Goal: Task Accomplishment & Management: Use online tool/utility

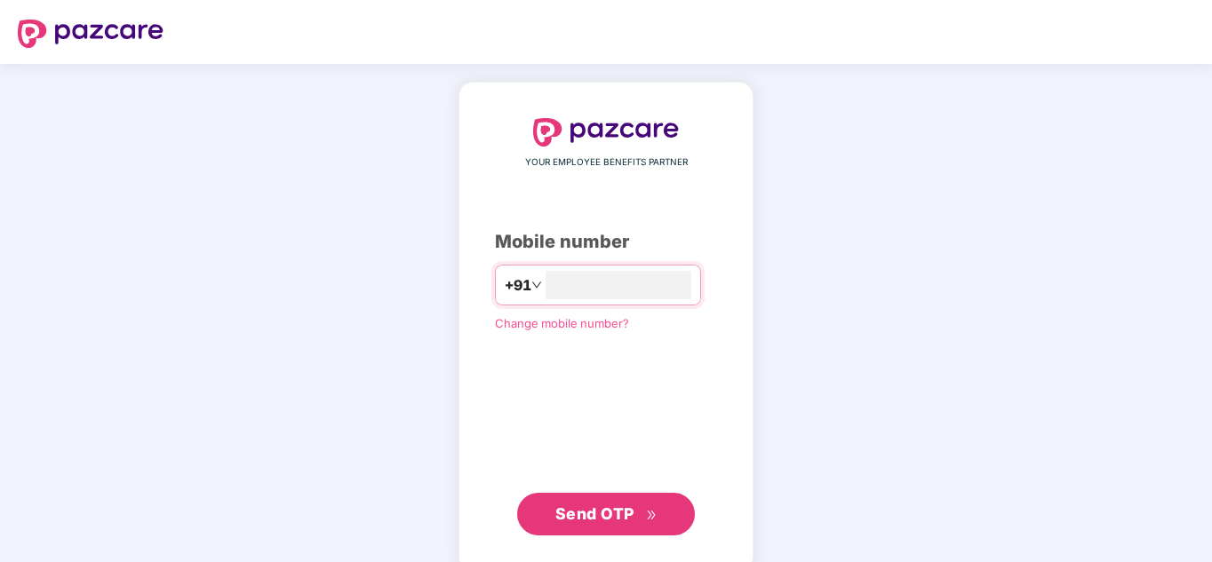
type input "**********"
click at [660, 498] on button "Send OTP" at bounding box center [606, 514] width 178 height 43
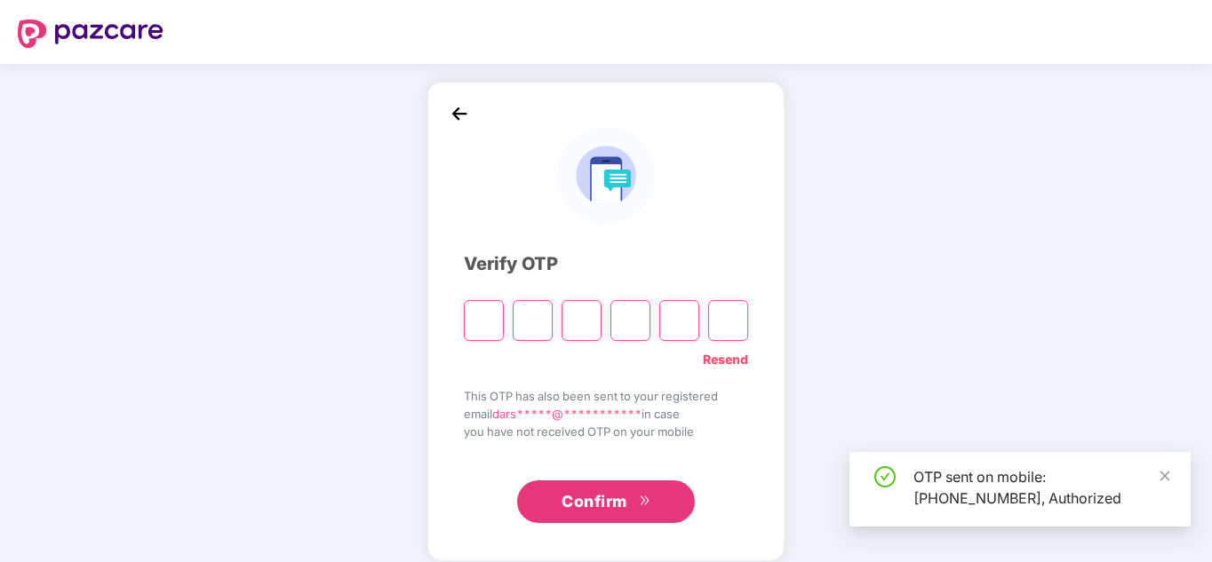
click at [482, 315] on input "Please enter verification code. Digit 1" at bounding box center [484, 320] width 40 height 41
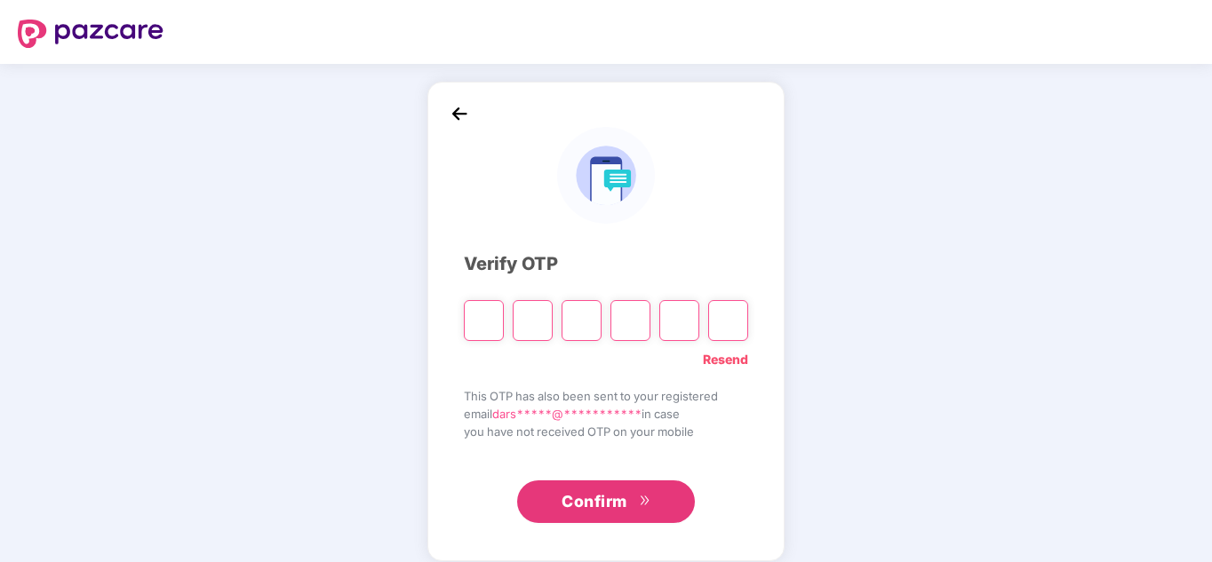
type input "*"
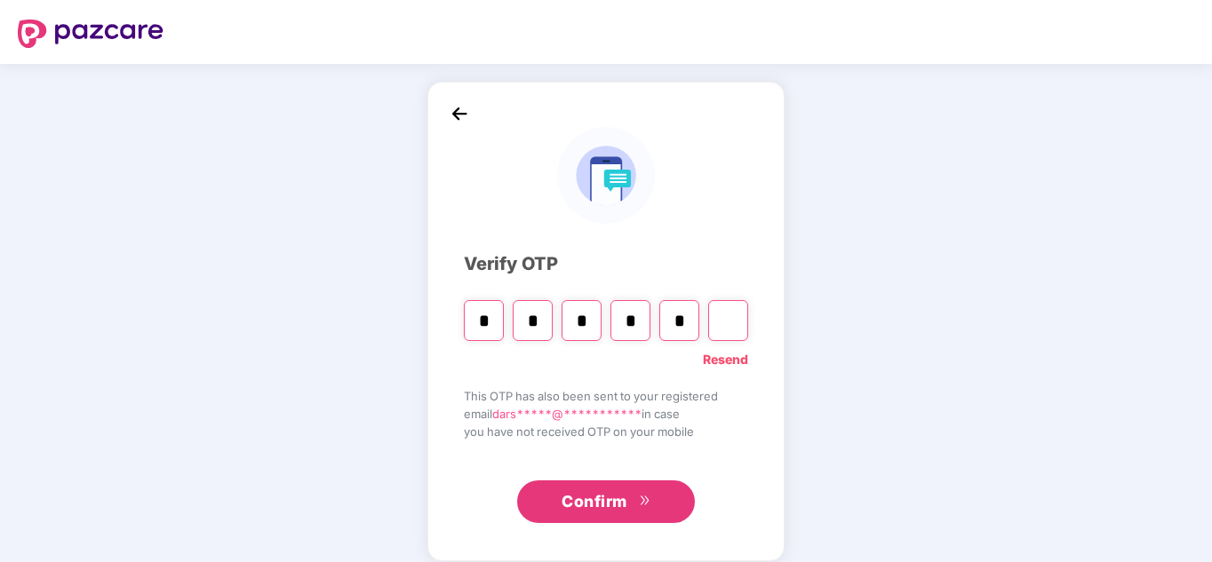
type input "*"
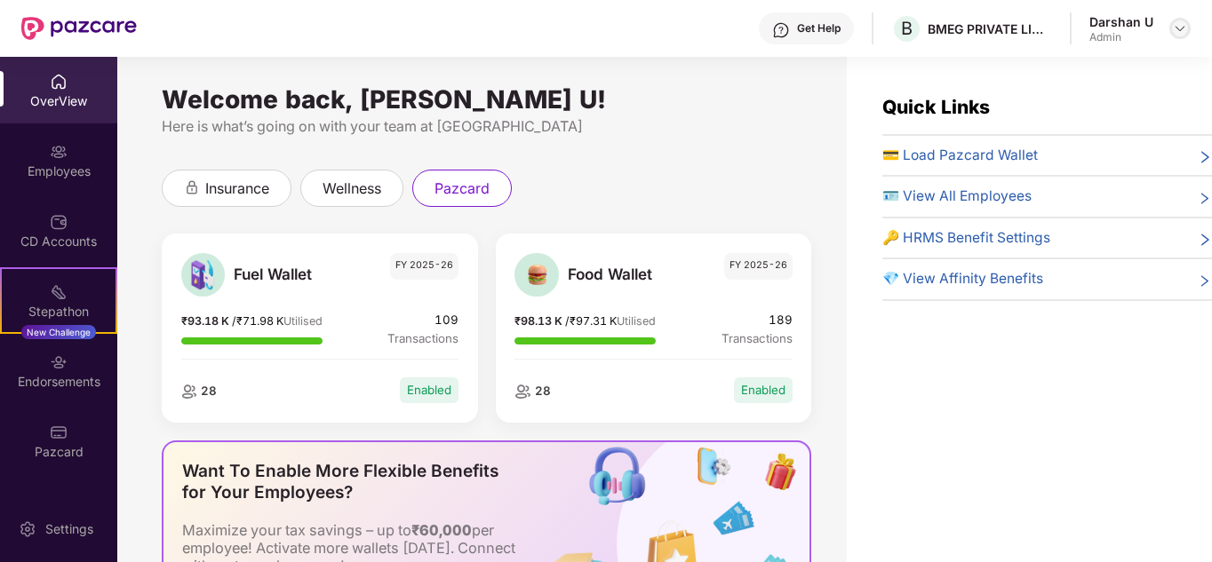
click at [1173, 29] on img at bounding box center [1180, 28] width 14 height 14
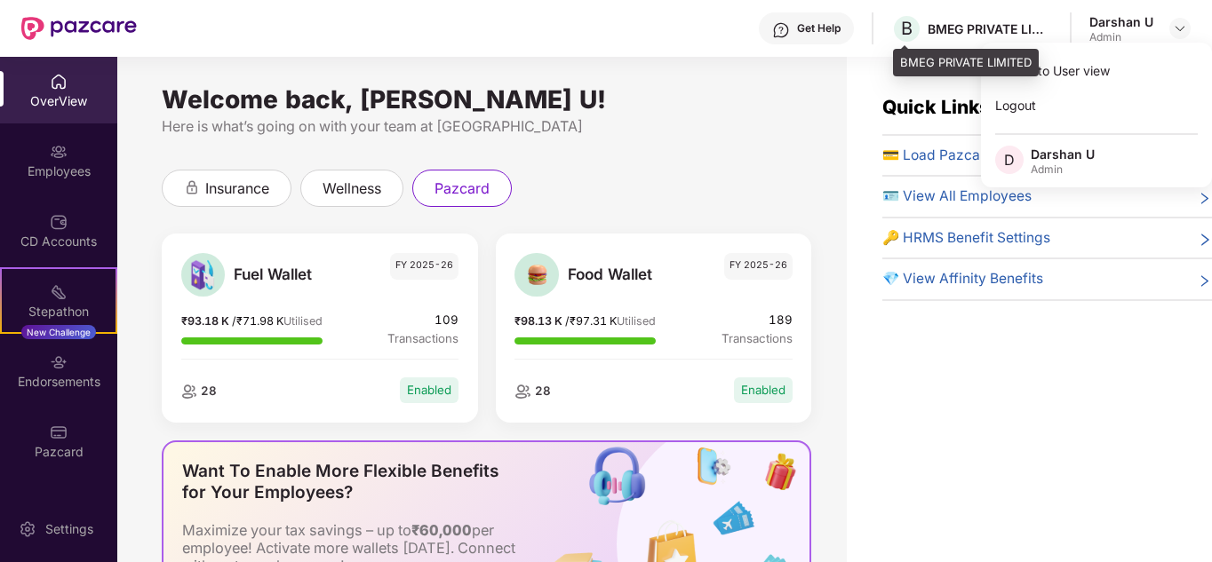
click at [940, 28] on div "BMEG PRIVATE LIMITED" at bounding box center [989, 28] width 124 height 17
click at [905, 32] on span "B" at bounding box center [907, 28] width 12 height 21
click at [945, 31] on div "BMEG PRIVATE LIMITED" at bounding box center [989, 28] width 124 height 17
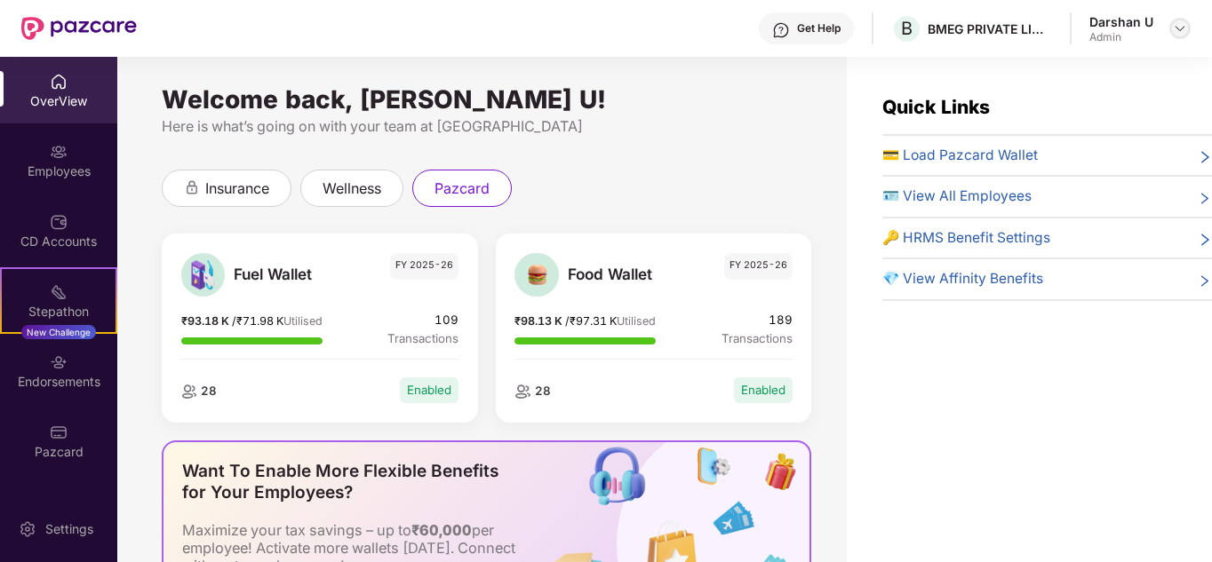
click at [1174, 31] on img at bounding box center [1180, 28] width 14 height 14
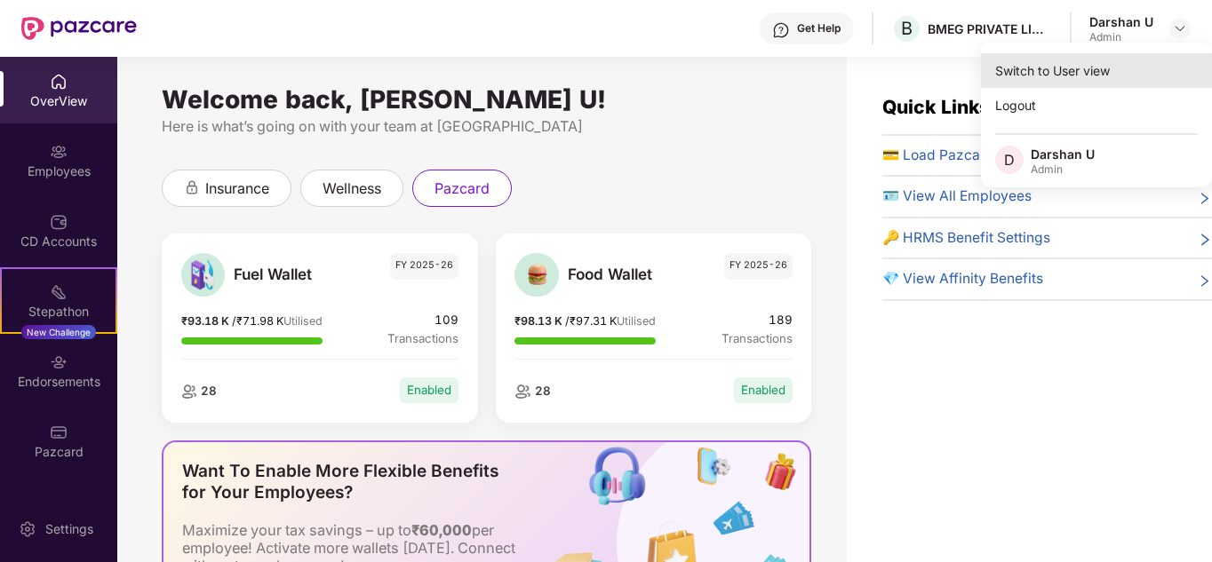
click at [1094, 70] on div "Switch to User view" at bounding box center [1096, 70] width 231 height 35
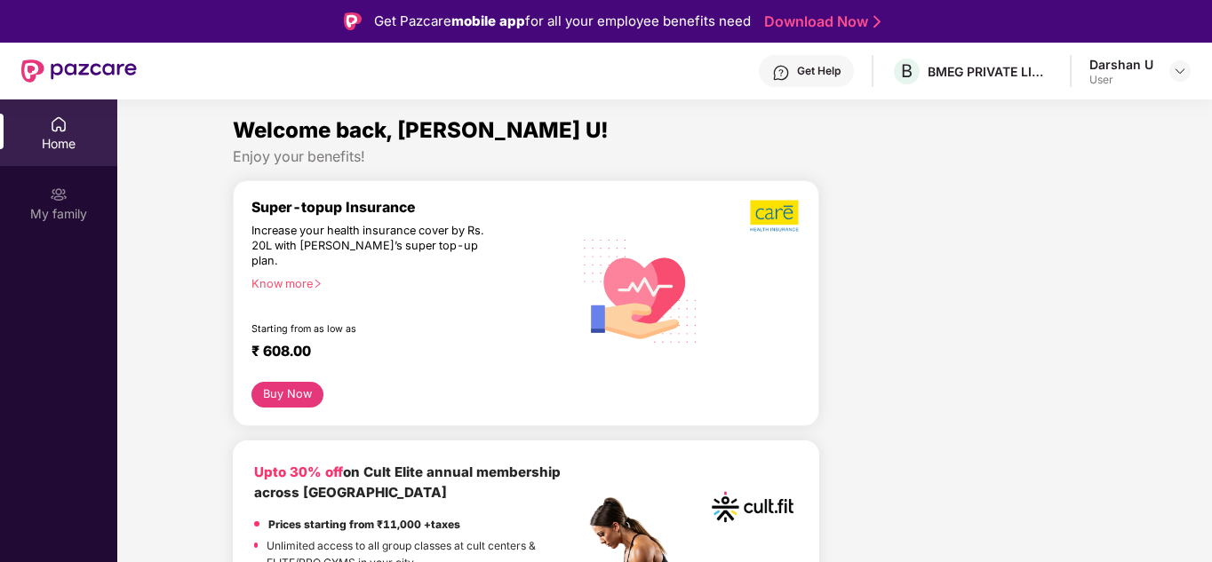
click at [52, 127] on img at bounding box center [59, 124] width 18 height 18
click at [1179, 73] on img at bounding box center [1180, 71] width 14 height 14
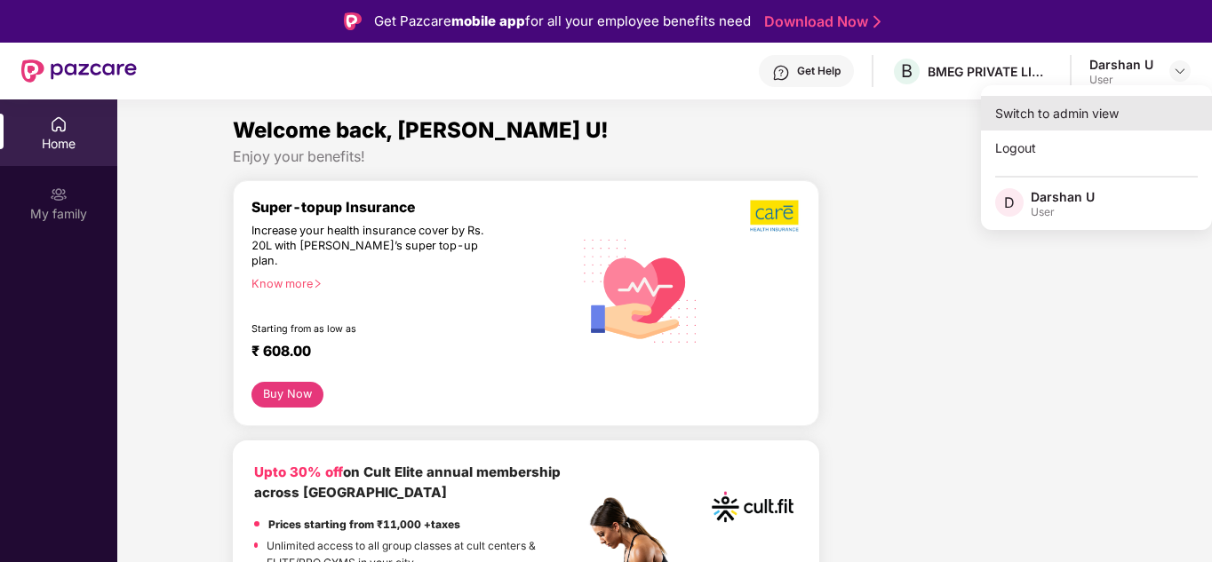
click at [1063, 109] on div "Switch to admin view" at bounding box center [1096, 113] width 231 height 35
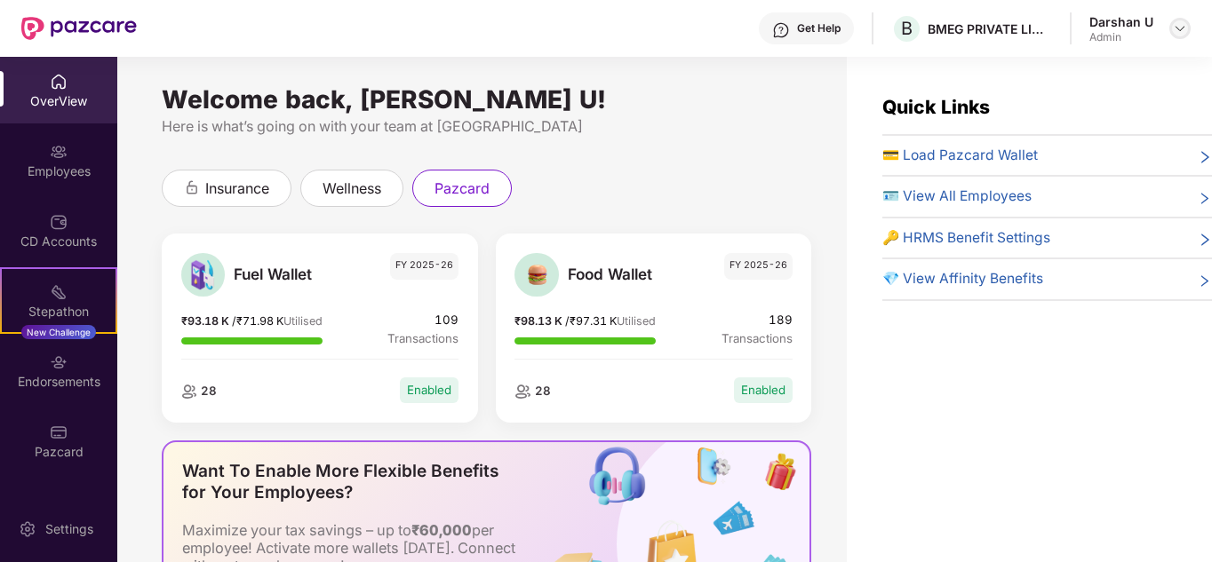
click at [1175, 23] on img at bounding box center [1180, 28] width 14 height 14
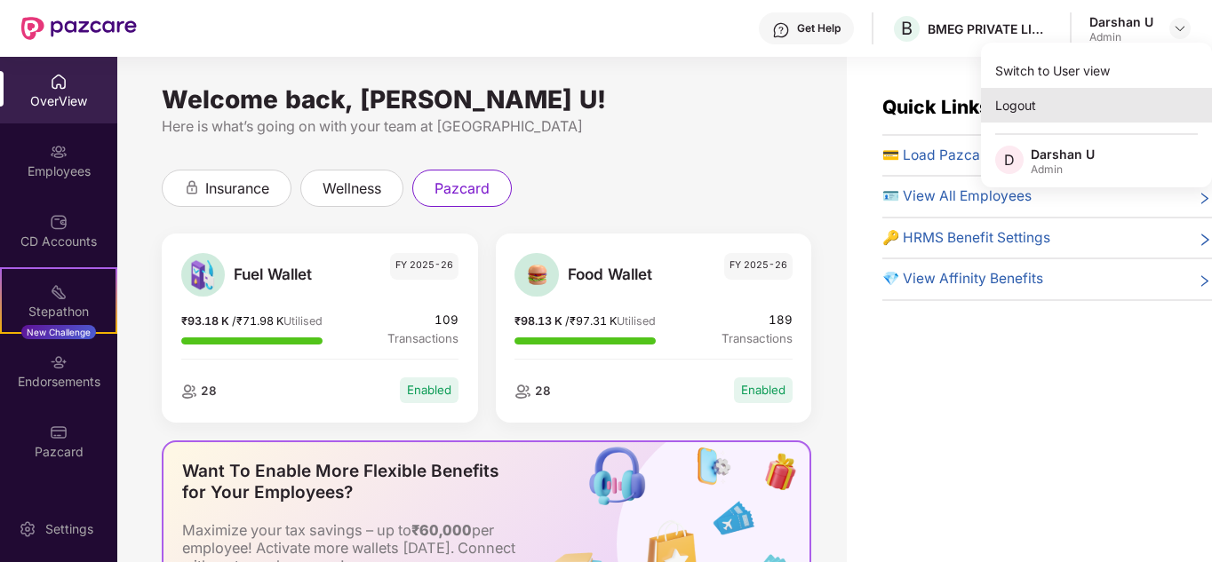
click at [1019, 109] on div "Logout" at bounding box center [1096, 105] width 231 height 35
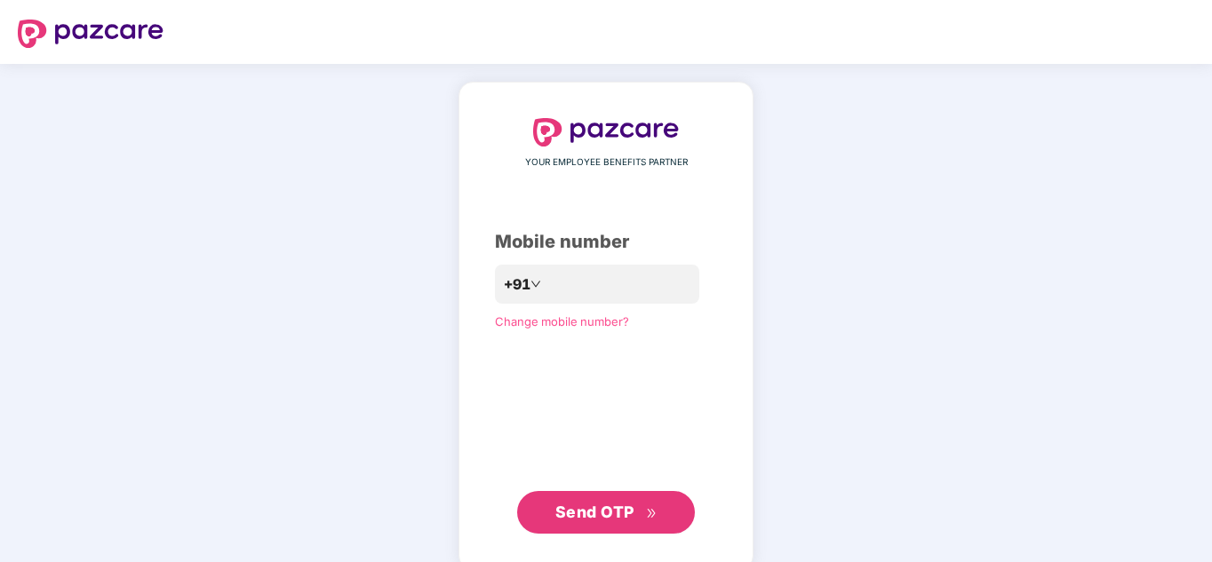
click at [289, 211] on div "YOUR EMPLOYEE BENEFITS PARTNER Mobile number +91 Change mobile number? Send OTP" at bounding box center [606, 326] width 1212 height 524
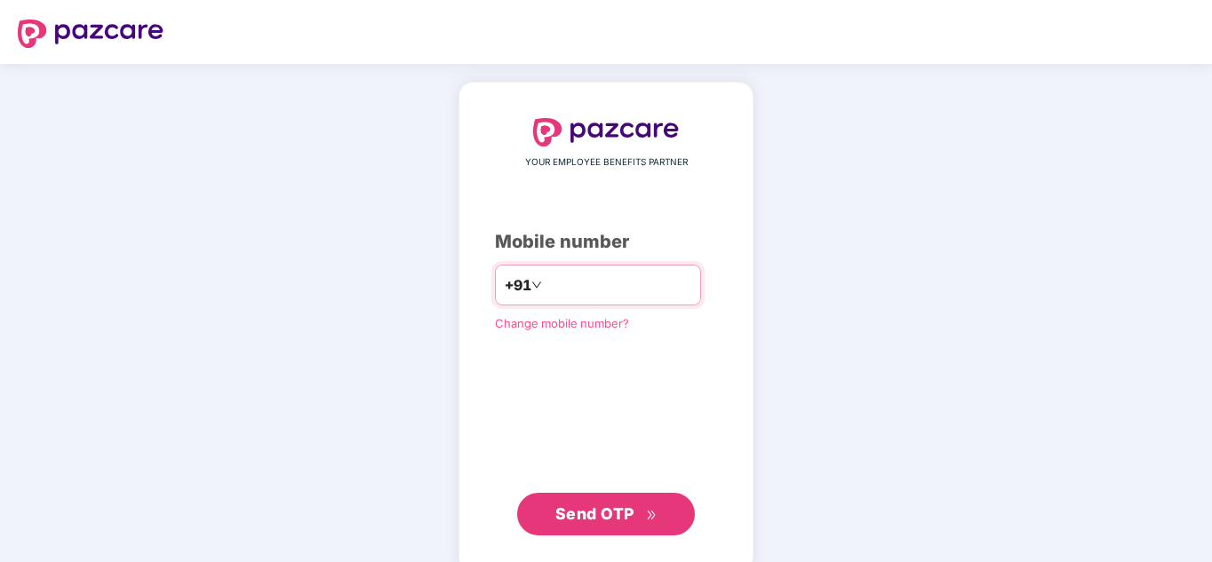
click at [599, 286] on input "number" at bounding box center [618, 285] width 146 height 28
type input "*"
type input "**********"
click at [627, 502] on span "Send OTP" at bounding box center [606, 514] width 102 height 25
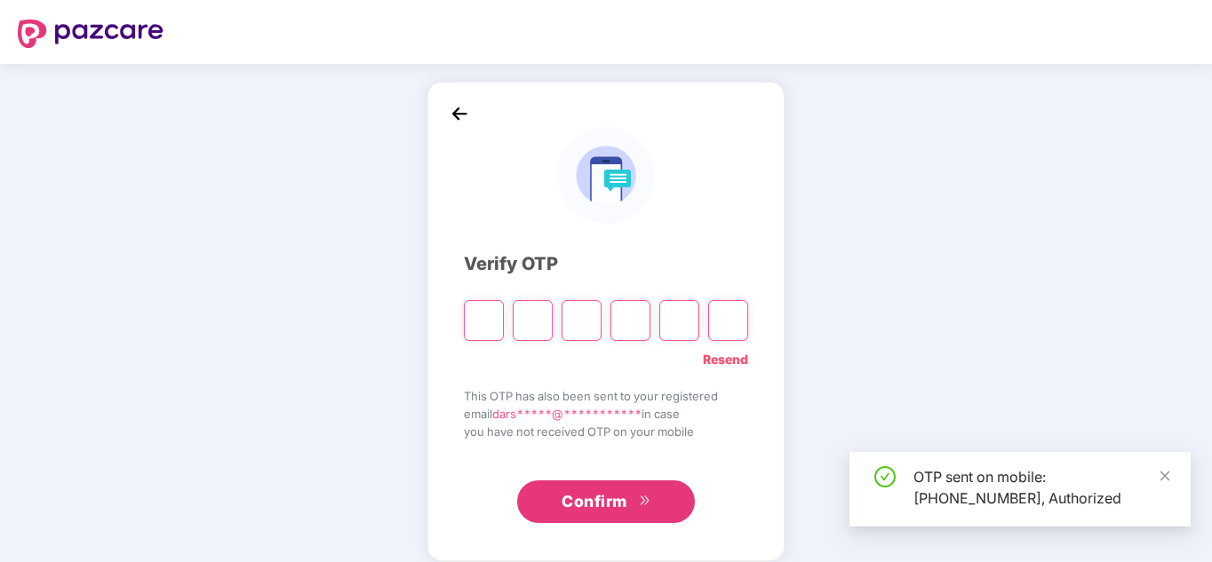
click at [475, 326] on input "Please enter verification code. Digit 1" at bounding box center [484, 320] width 40 height 41
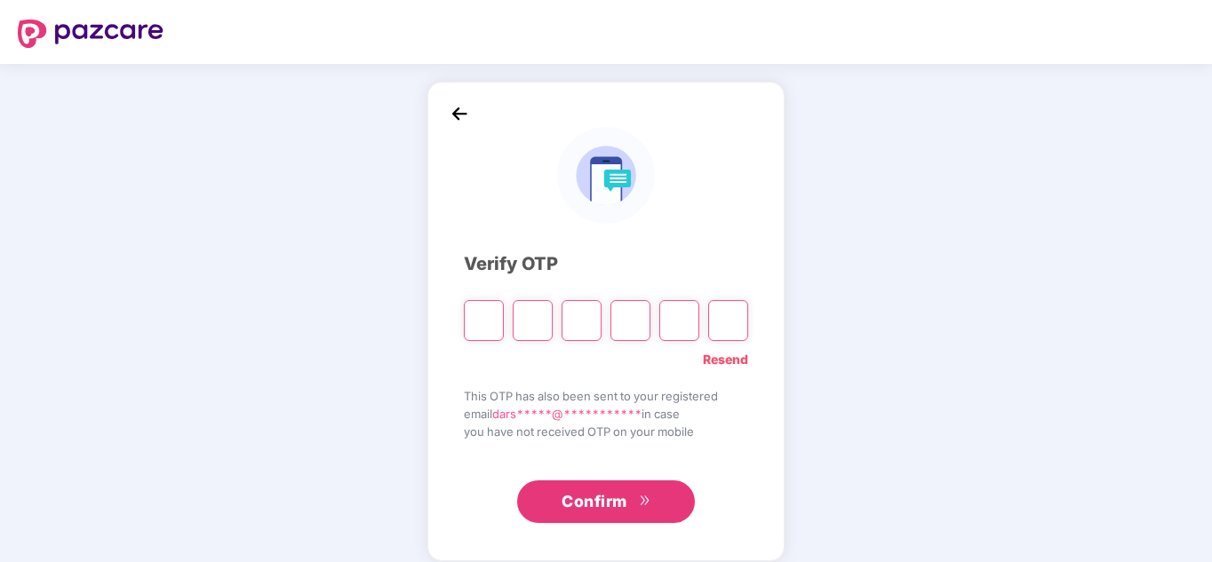
type input "*"
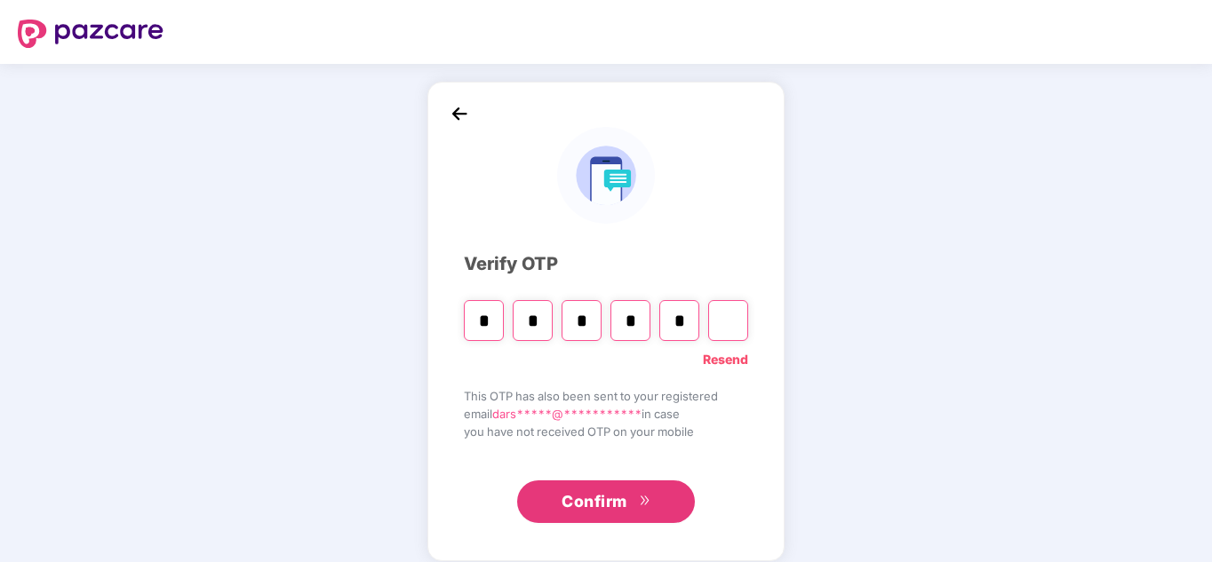
type input "*"
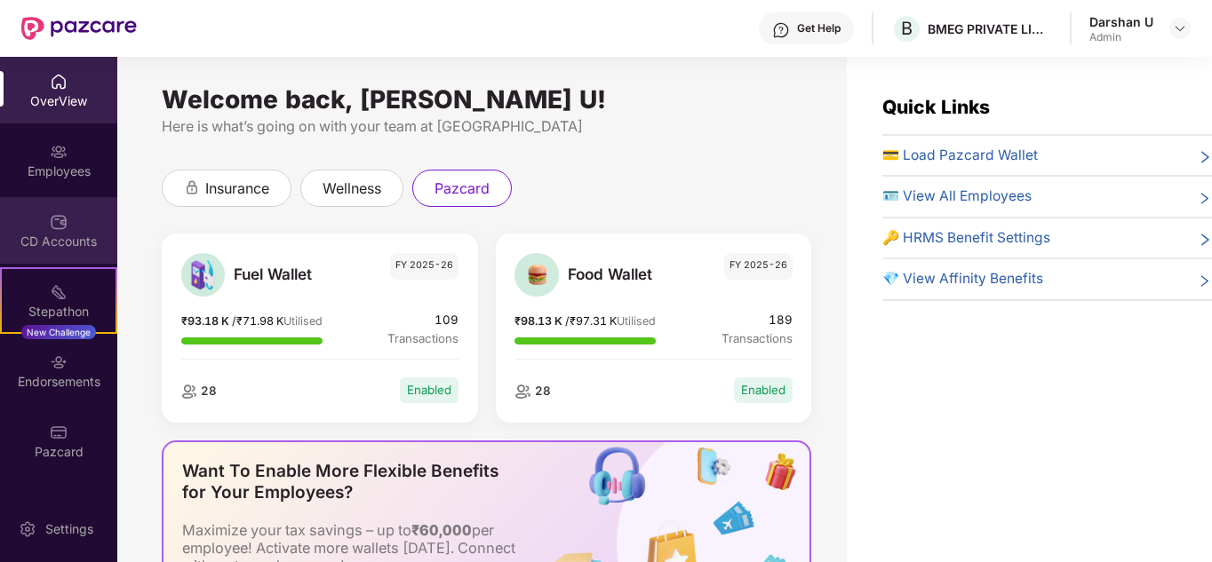
click at [52, 235] on div "CD Accounts" at bounding box center [58, 242] width 117 height 18
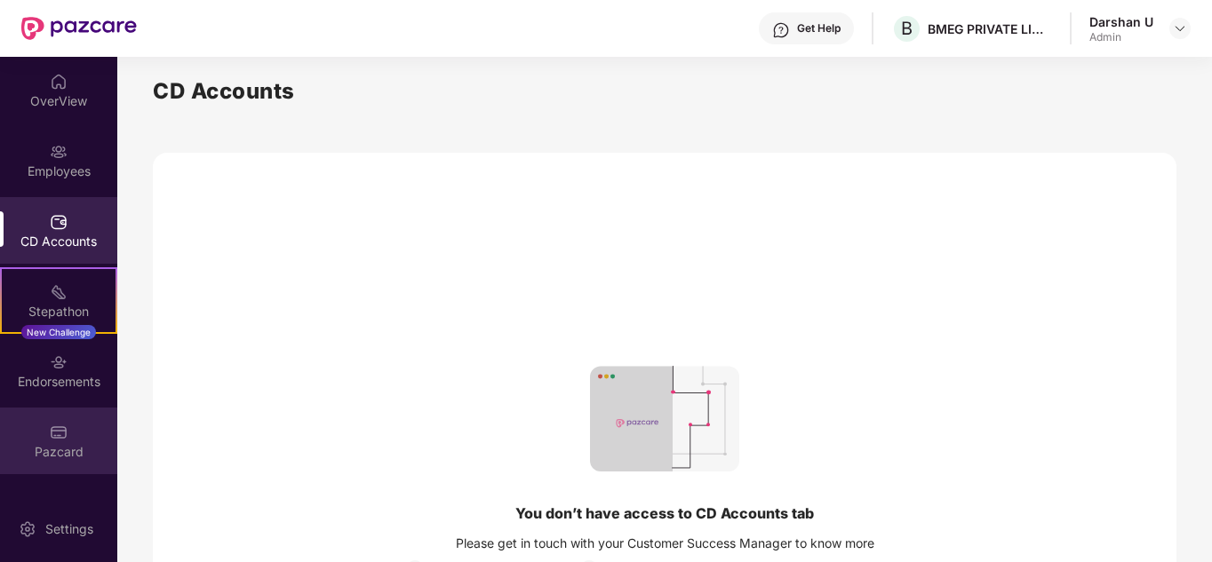
click at [60, 426] on img at bounding box center [59, 433] width 18 height 18
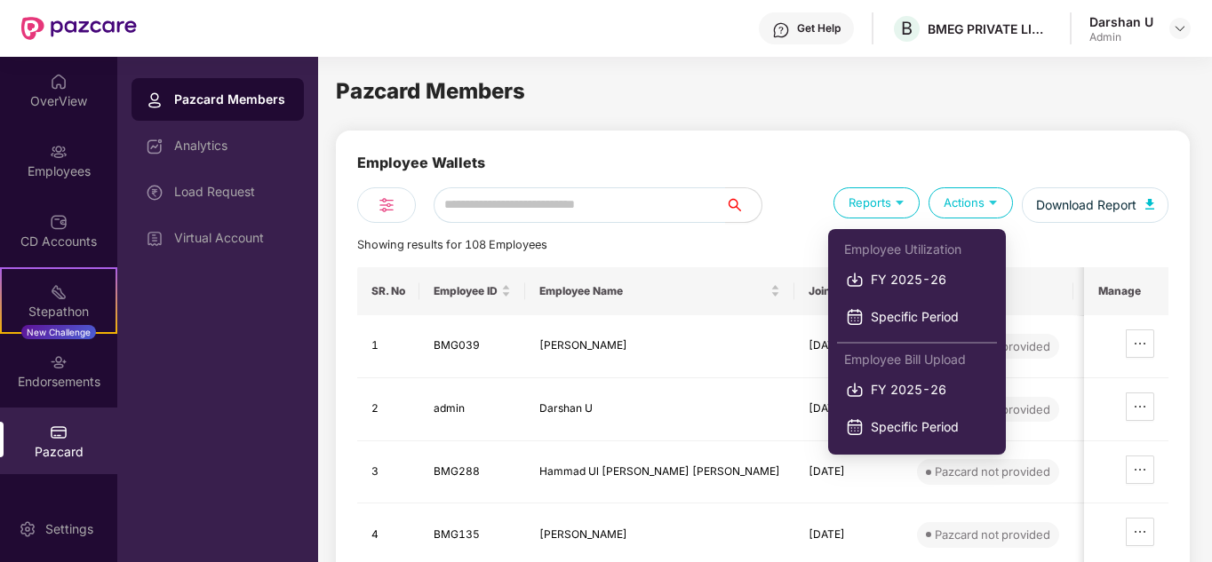
click at [896, 211] on div "Reports" at bounding box center [876, 202] width 86 height 31
click at [996, 210] on img at bounding box center [992, 202] width 17 height 17
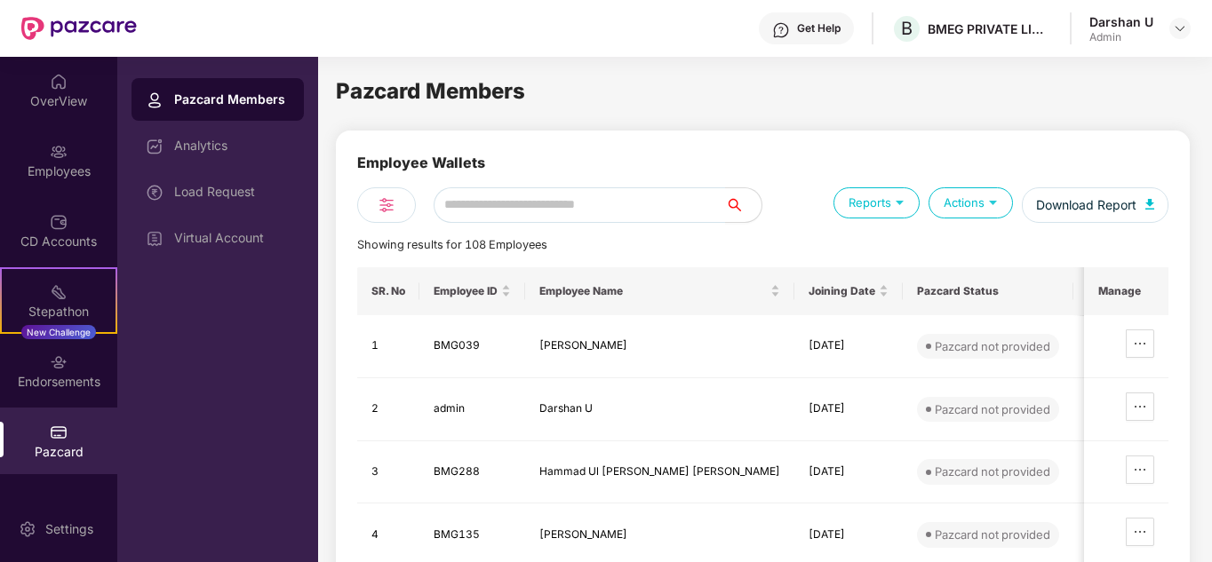
click at [996, 210] on img at bounding box center [992, 202] width 17 height 17
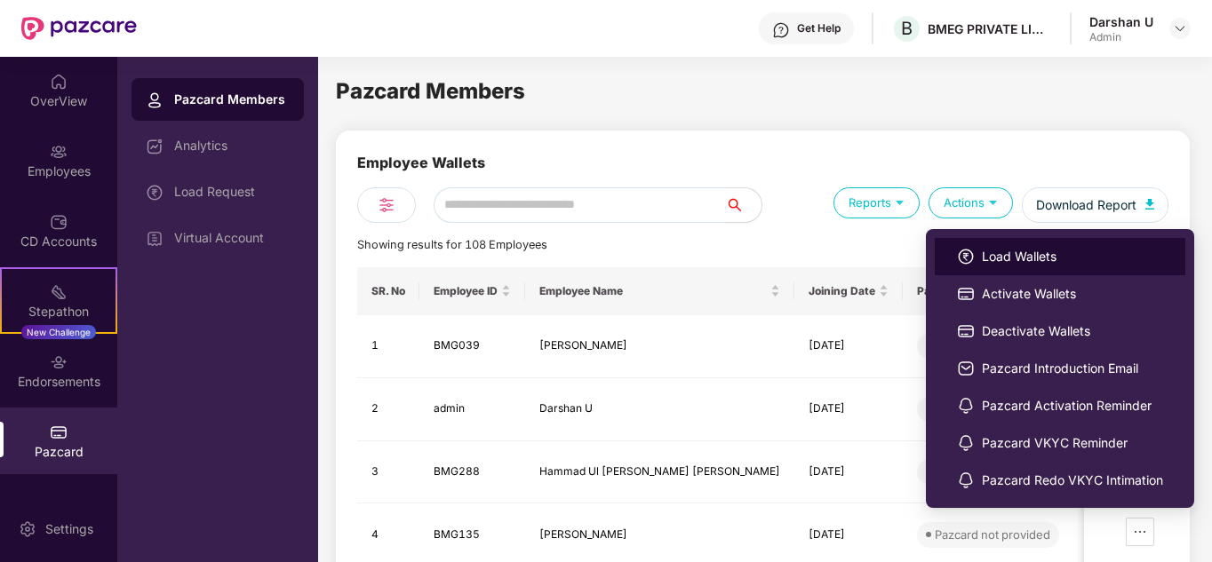
click at [1006, 258] on span "Load Wallets" at bounding box center [1072, 257] width 181 height 20
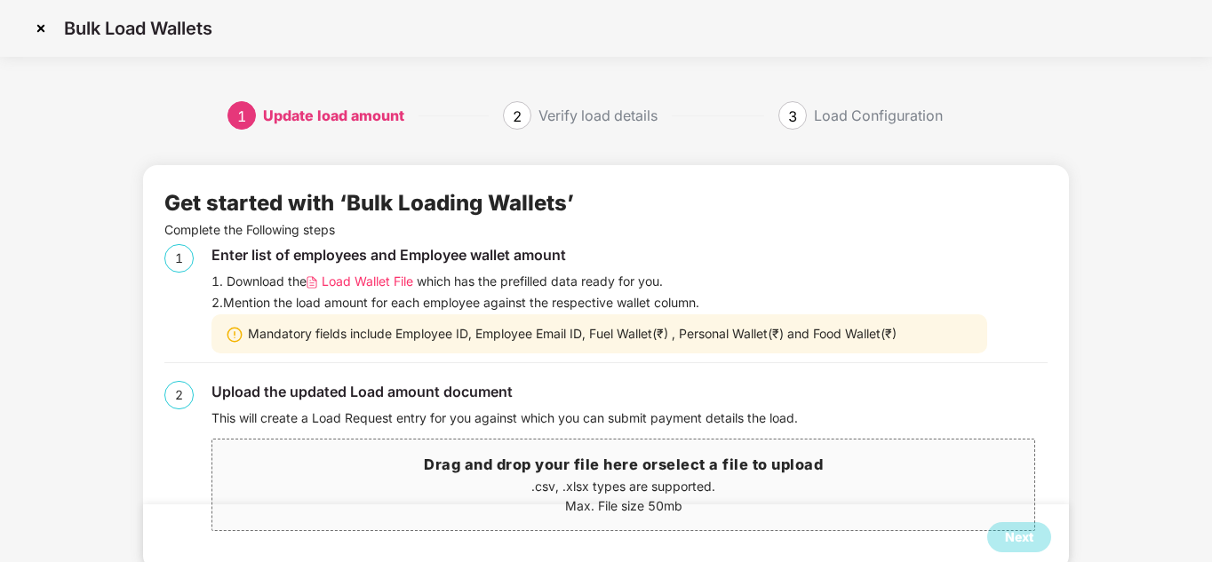
click at [366, 279] on span "Load Wallet File" at bounding box center [367, 282] width 91 height 20
click at [36, 24] on img at bounding box center [41, 28] width 28 height 28
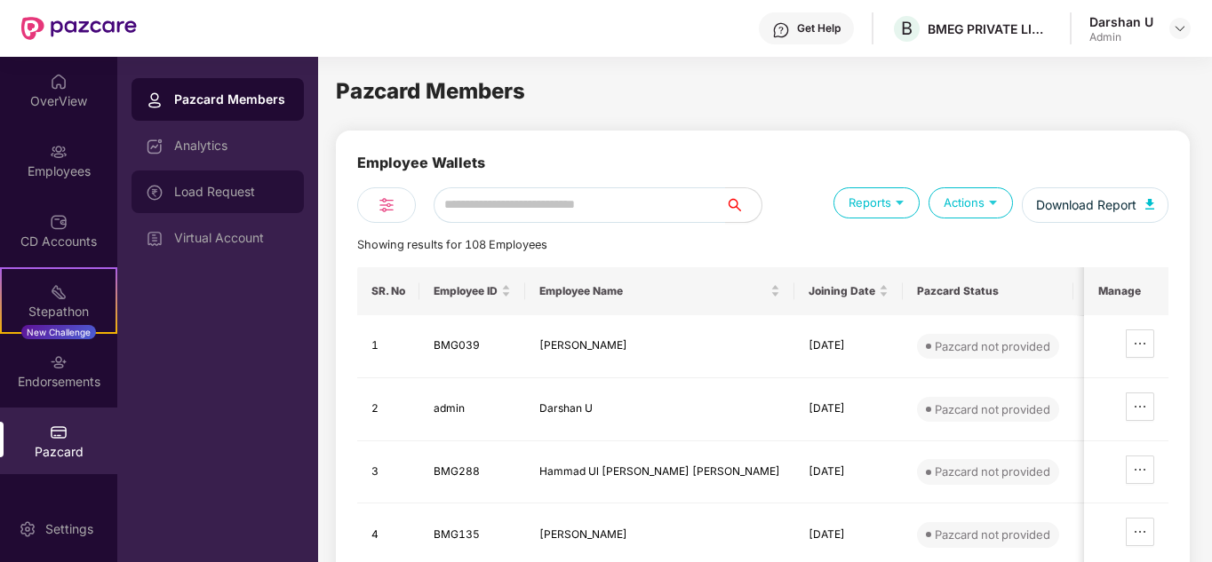
click at [235, 195] on div "Load Request" at bounding box center [231, 192] width 115 height 14
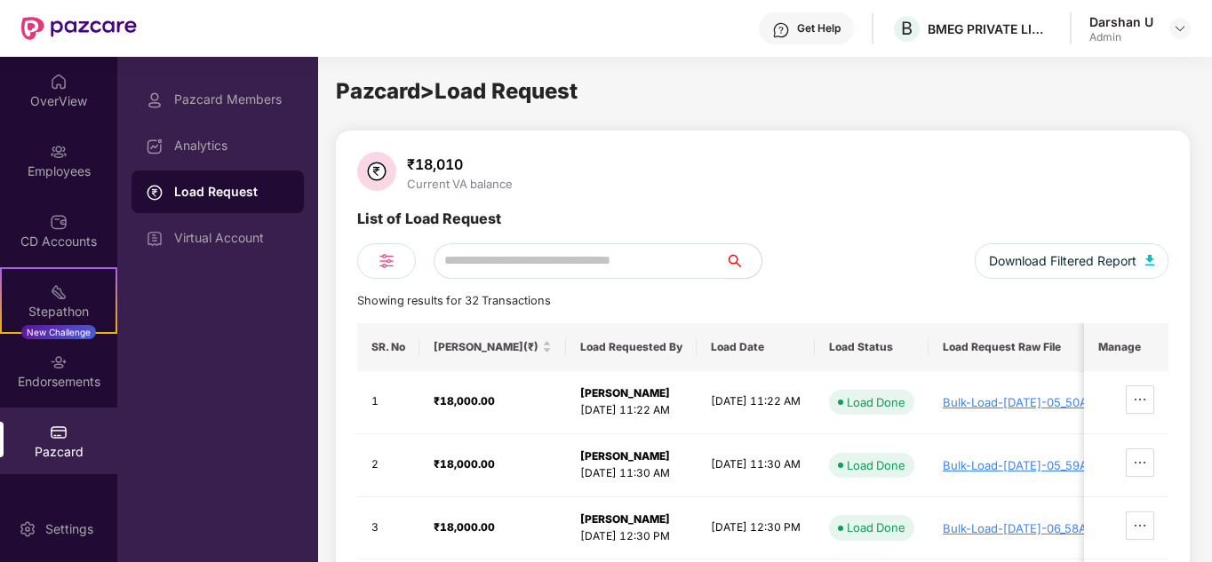
click at [456, 165] on div "₹18,010" at bounding box center [459, 164] width 113 height 18
click at [225, 138] on div "Analytics" at bounding box center [217, 145] width 172 height 43
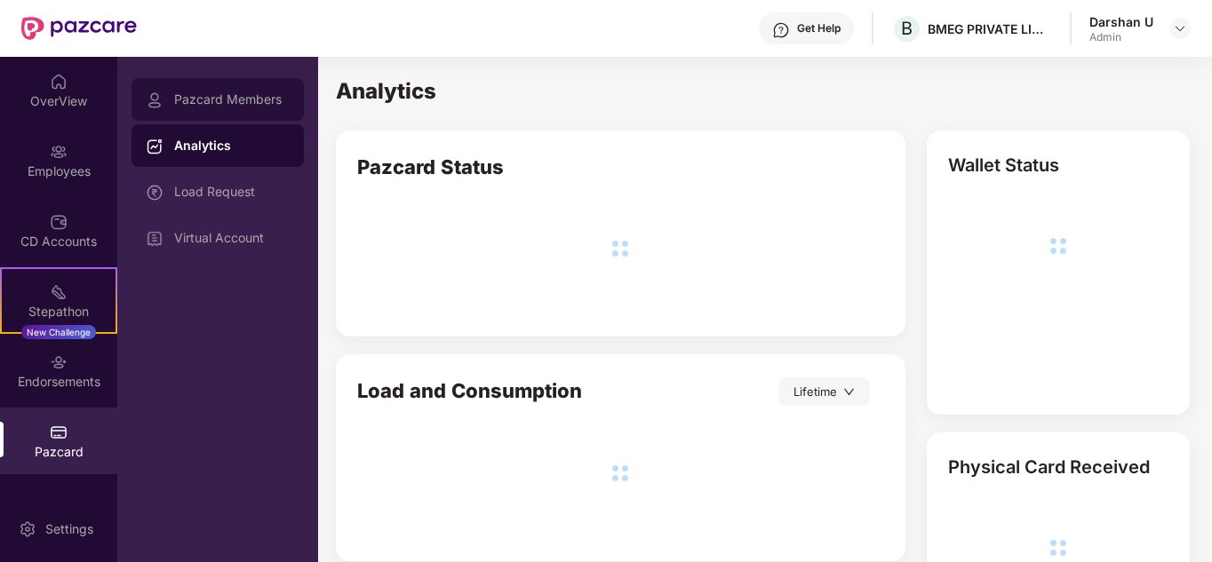
click at [250, 104] on div "Pazcard Members" at bounding box center [231, 99] width 115 height 14
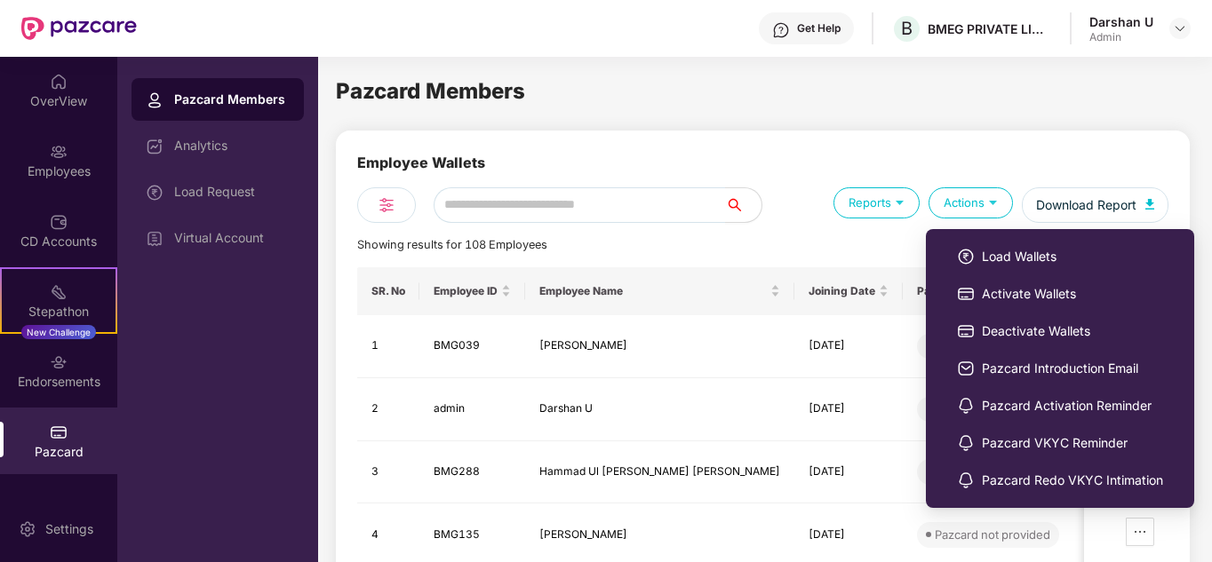
click at [1014, 256] on span "Load Wallets" at bounding box center [1072, 257] width 181 height 20
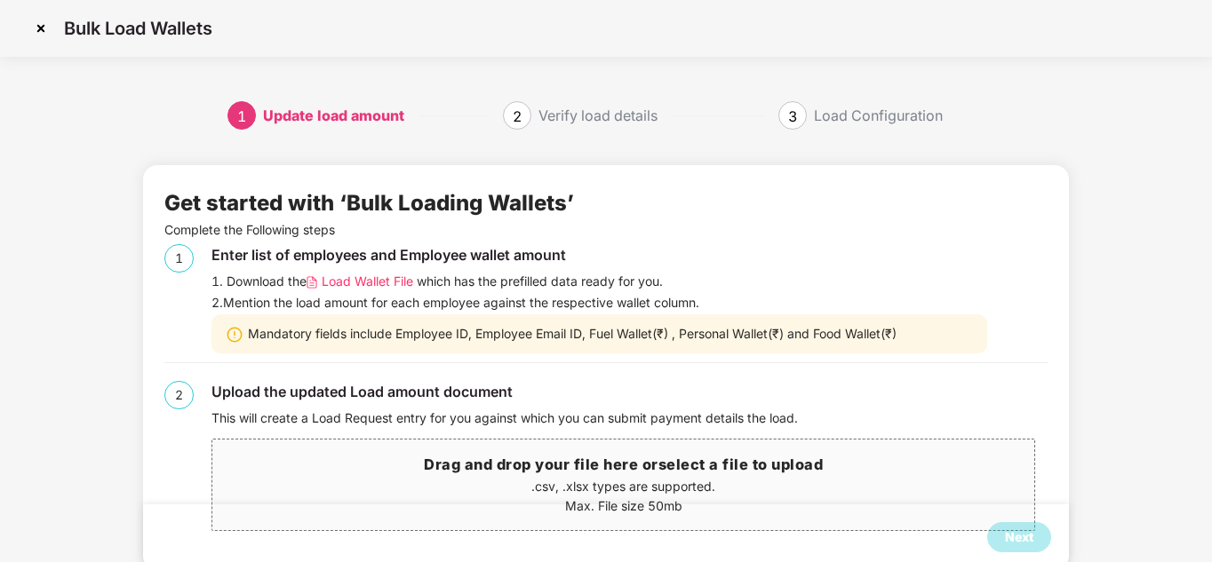
click at [470, 482] on p ".csv, .xlsx types are supported." at bounding box center [623, 487] width 822 height 20
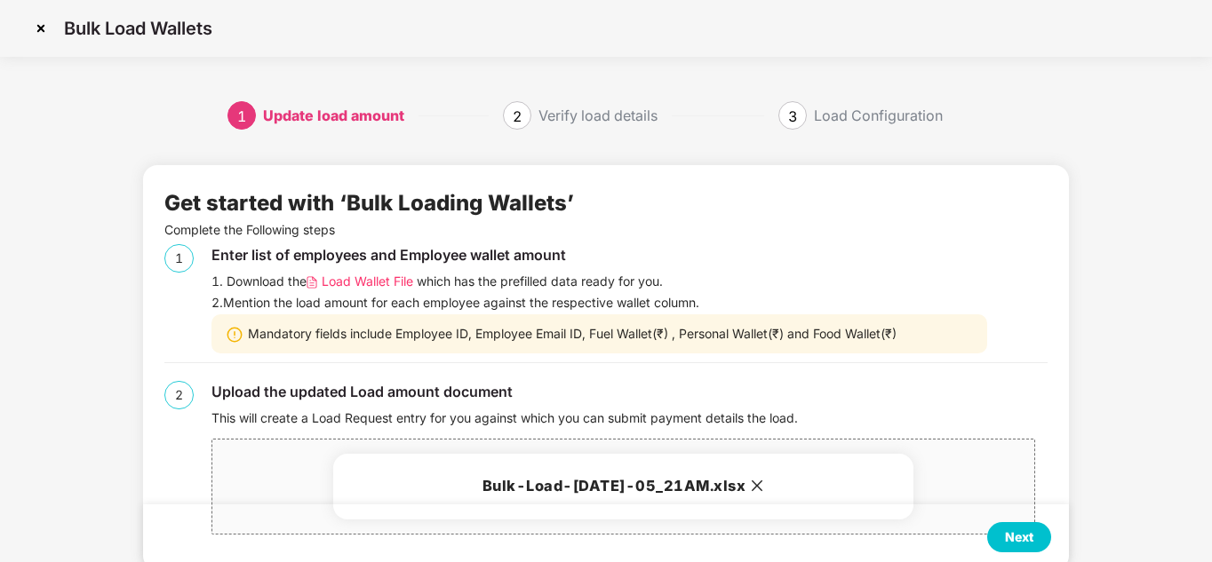
click at [1006, 536] on div "Next" at bounding box center [1019, 538] width 28 height 20
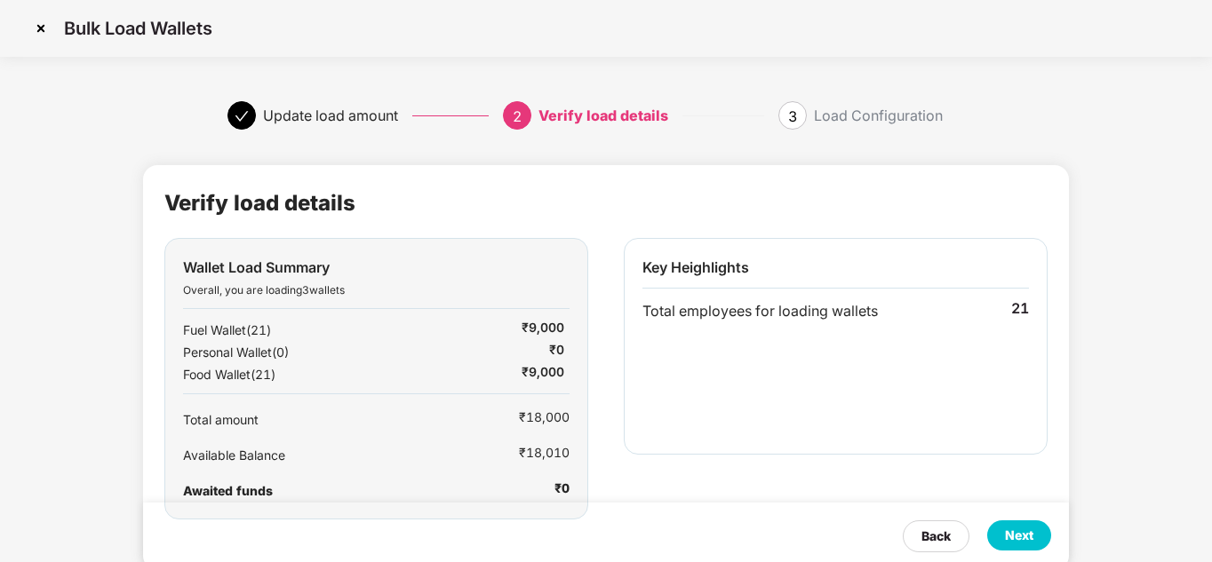
scroll to position [44, 0]
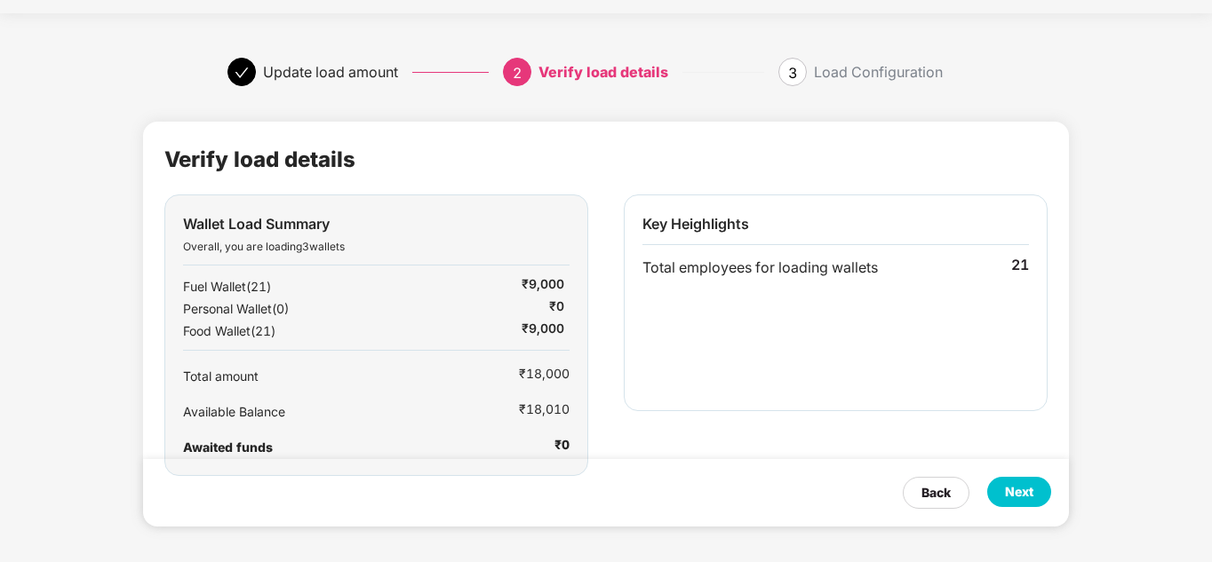
click at [552, 415] on div "₹18,010" at bounding box center [544, 411] width 51 height 22
click at [1021, 488] on div "Next" at bounding box center [1019, 492] width 28 height 20
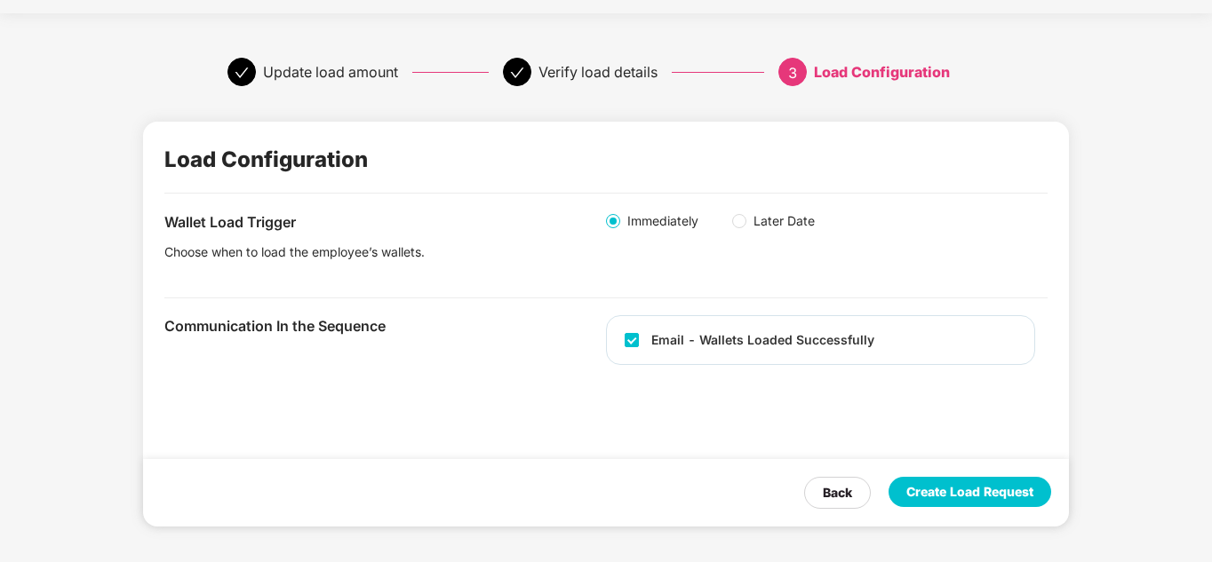
click at [977, 497] on div "Create Load Request" at bounding box center [969, 492] width 127 height 20
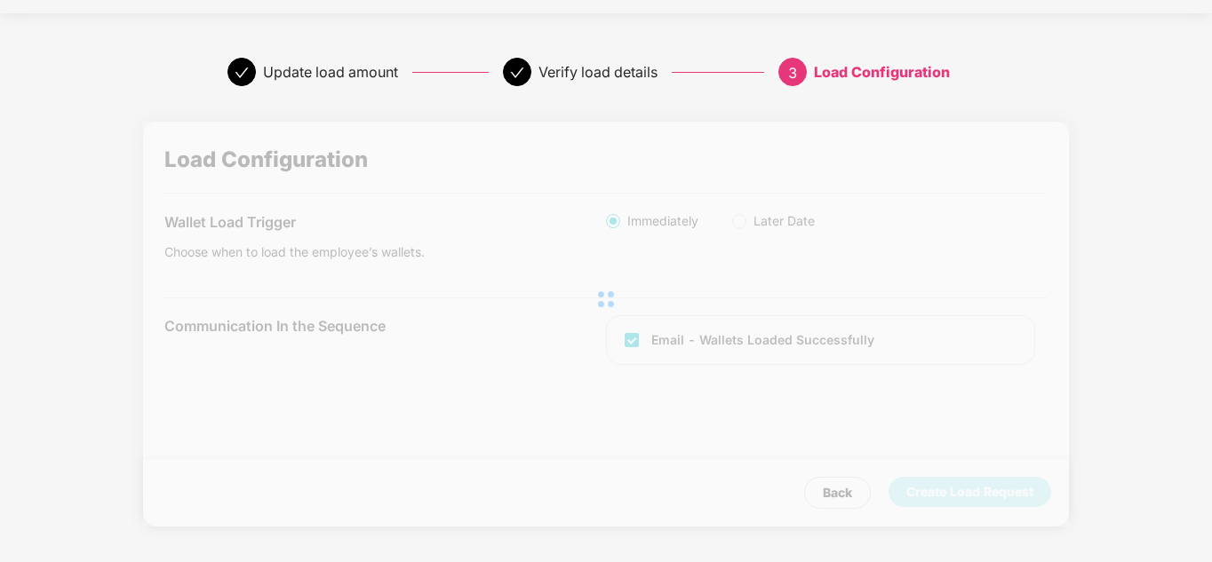
scroll to position [0, 0]
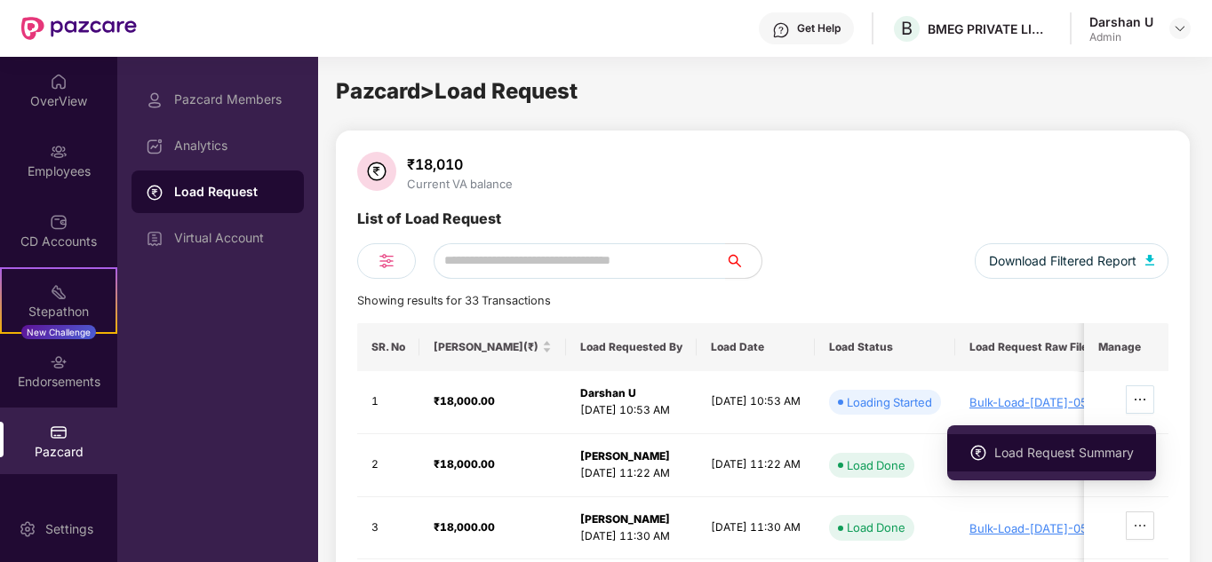
click at [1136, 400] on icon "ellipsis" at bounding box center [1140, 400] width 14 height 14
click at [1032, 456] on span "Load Request Summary" at bounding box center [1063, 453] width 139 height 20
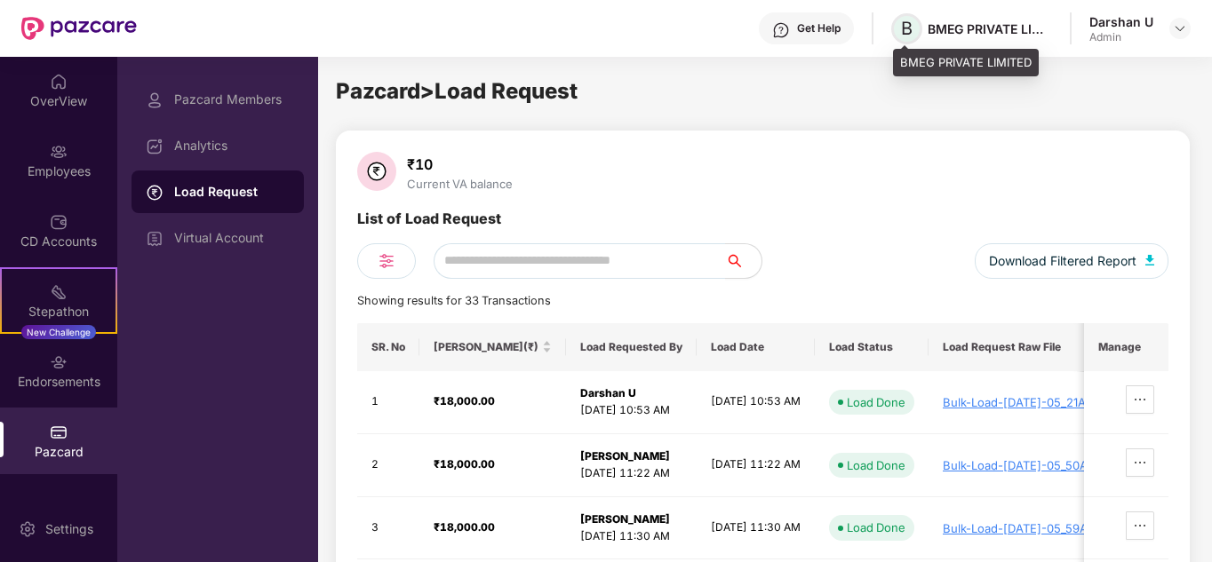
click at [909, 27] on span "B" at bounding box center [907, 28] width 12 height 21
click at [1181, 28] on img at bounding box center [1180, 28] width 14 height 14
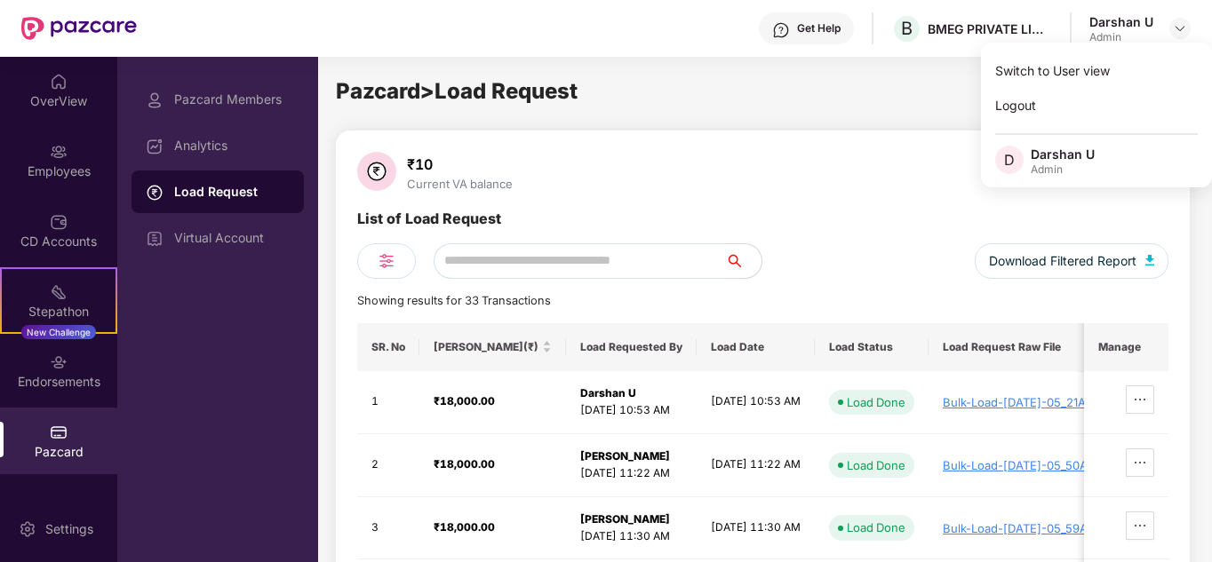
click at [63, 451] on div "Pazcard" at bounding box center [58, 452] width 117 height 18
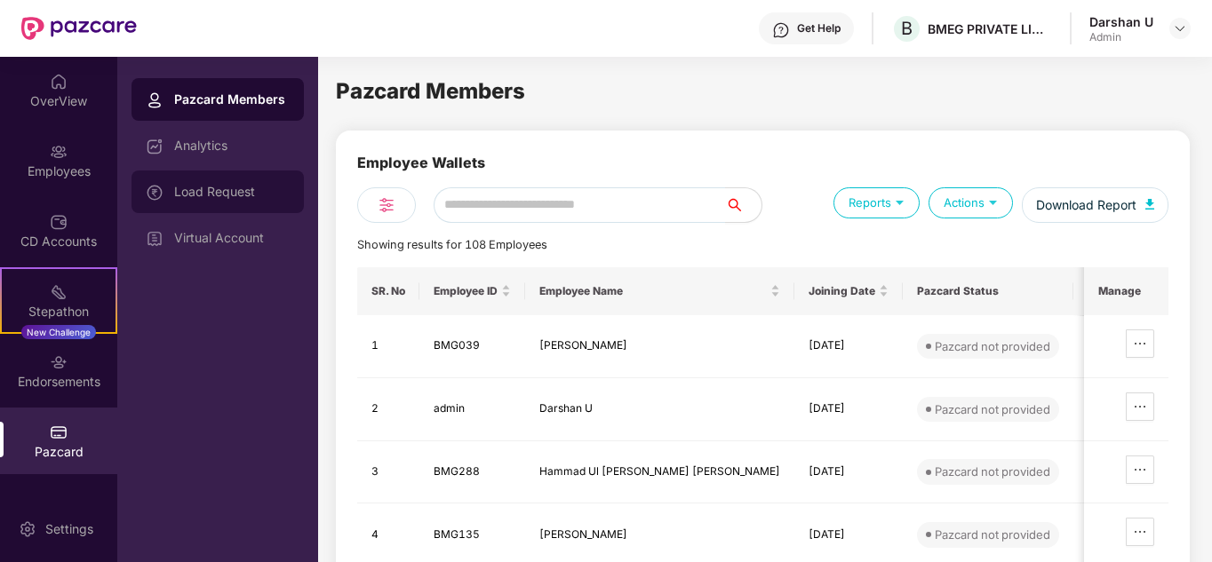
click at [209, 198] on div "Load Request" at bounding box center [231, 192] width 115 height 14
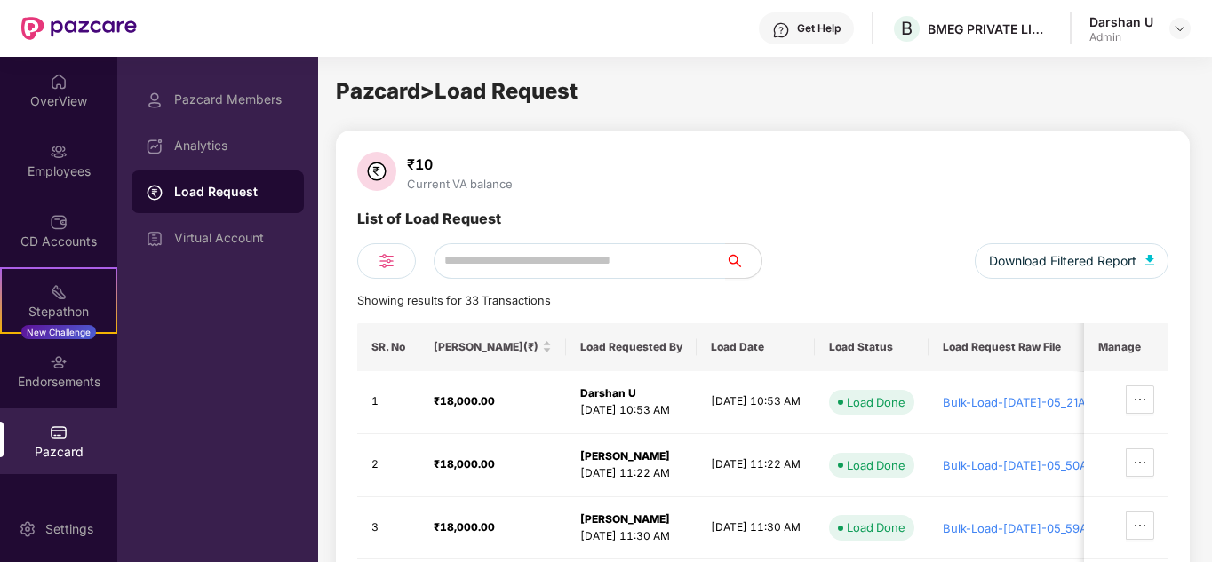
drag, startPoint x: 450, startPoint y: 166, endPoint x: 424, endPoint y: 166, distance: 26.6
click at [416, 166] on div "₹10" at bounding box center [459, 164] width 113 height 18
click at [425, 166] on div "₹10" at bounding box center [459, 164] width 113 height 18
click at [500, 166] on div "₹10" at bounding box center [459, 164] width 113 height 18
